Goal: Task Accomplishment & Management: Use online tool/utility

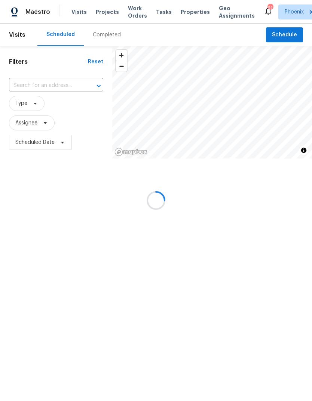
click at [293, 37] on div at bounding box center [156, 200] width 312 height 401
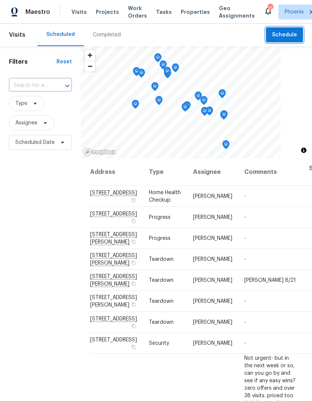
click at [292, 38] on span "Schedule" at bounding box center [284, 34] width 25 height 9
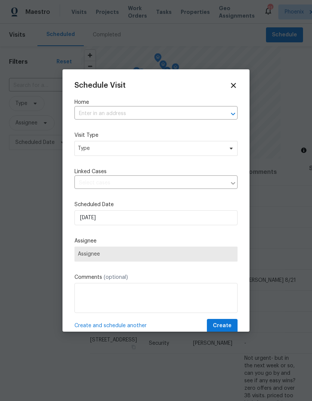
click at [170, 117] on input "text" at bounding box center [145, 114] width 142 height 12
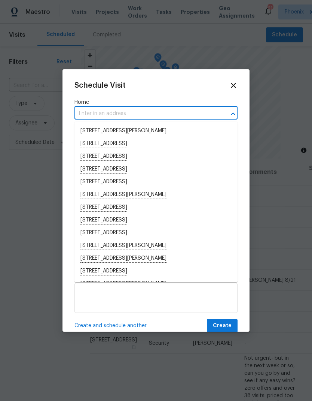
click at [162, 116] on input "text" at bounding box center [145, 114] width 142 height 12
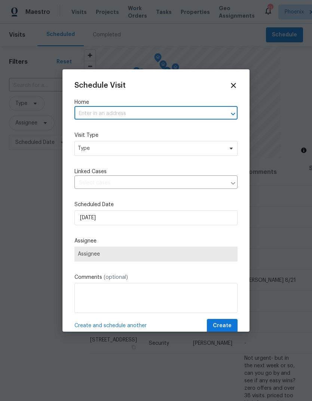
paste input "[STREET_ADDRESS]"
type input "[STREET_ADDRESS]"
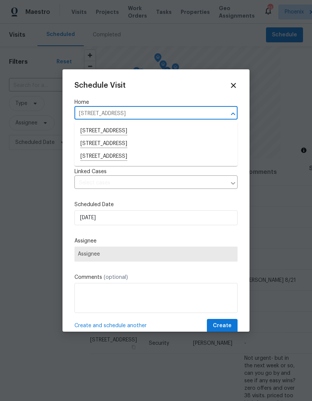
click at [88, 145] on li "[STREET_ADDRESS]" at bounding box center [155, 143] width 163 height 13
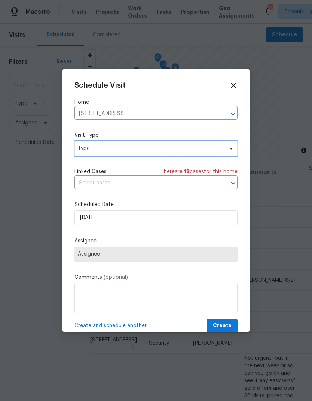
click at [80, 148] on span "Type" at bounding box center [151, 148] width 146 height 7
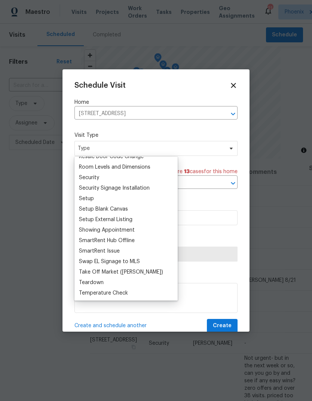
scroll to position [585, 0]
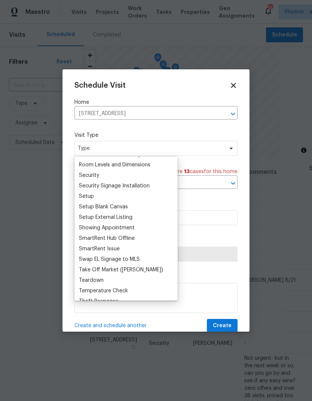
click at [118, 248] on div "SmartRent Issue" at bounding box center [99, 248] width 41 height 7
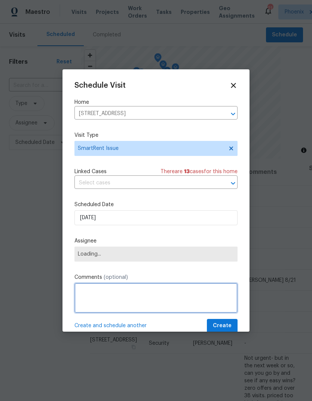
click at [156, 298] on textarea at bounding box center [155, 298] width 163 height 30
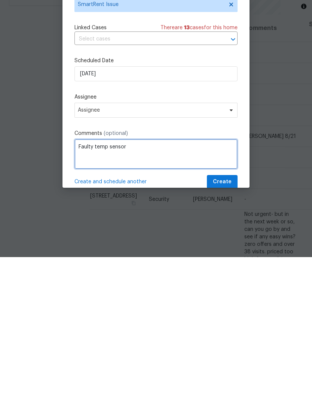
type textarea "Faulty temp sensor"
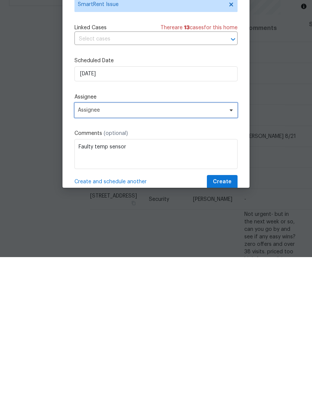
click at [206, 246] on span "Assignee" at bounding box center [155, 253] width 163 height 15
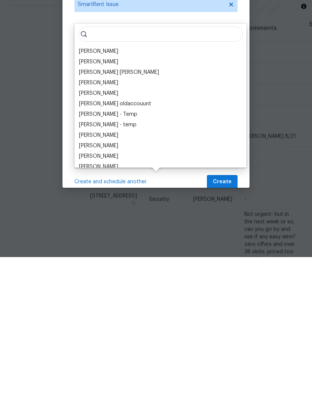
click at [114, 190] on div "[PERSON_NAME]" at bounding box center [161, 195] width 168 height 10
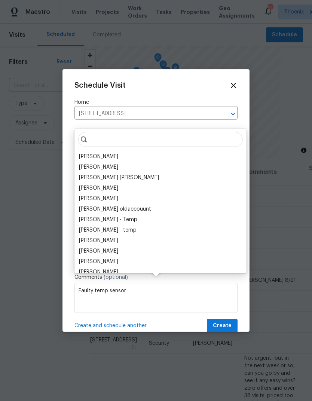
click at [105, 153] on div "[PERSON_NAME]" at bounding box center [98, 156] width 39 height 7
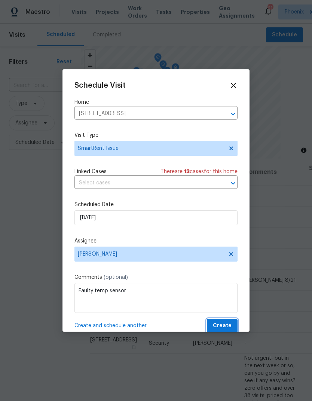
click at [233, 327] on button "Create" at bounding box center [222, 326] width 31 height 14
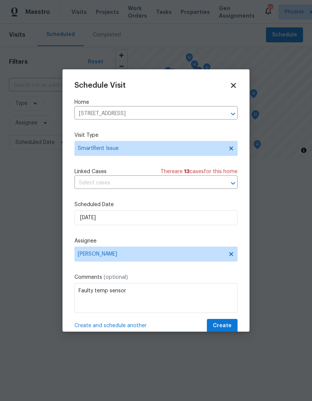
scroll to position [0, 0]
